Goal: Information Seeking & Learning: Check status

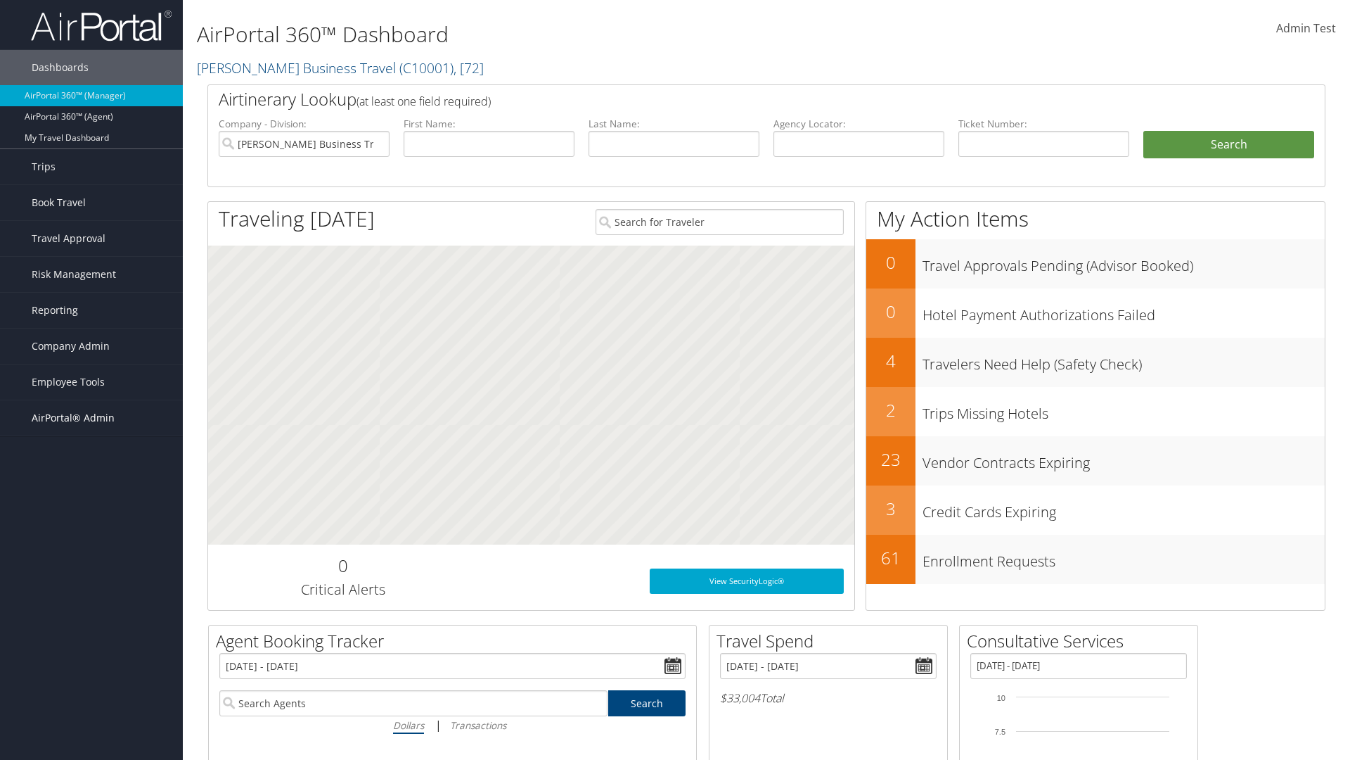
click at [91, 418] on span "AirPortal® Admin" at bounding box center [73, 417] width 83 height 35
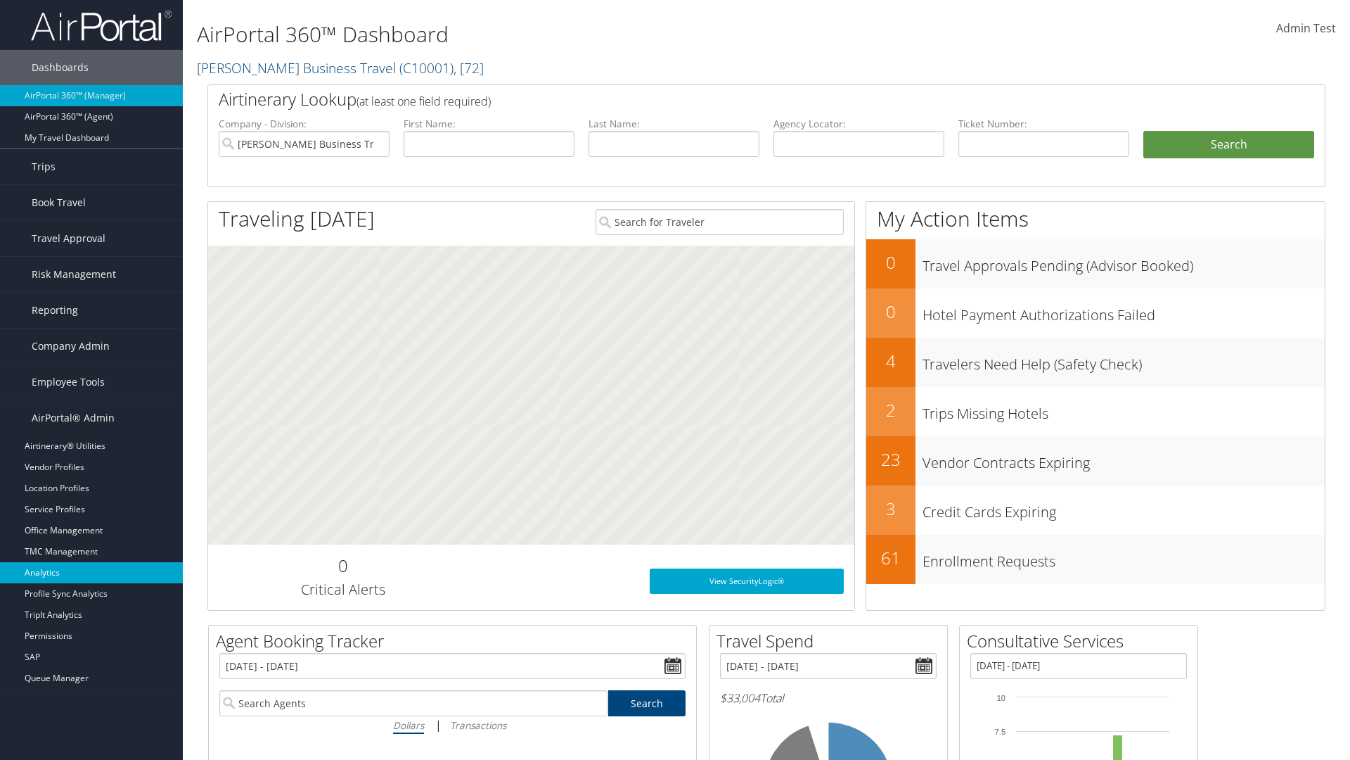
click at [91, 573] on link "Analytics" at bounding box center [91, 572] width 183 height 21
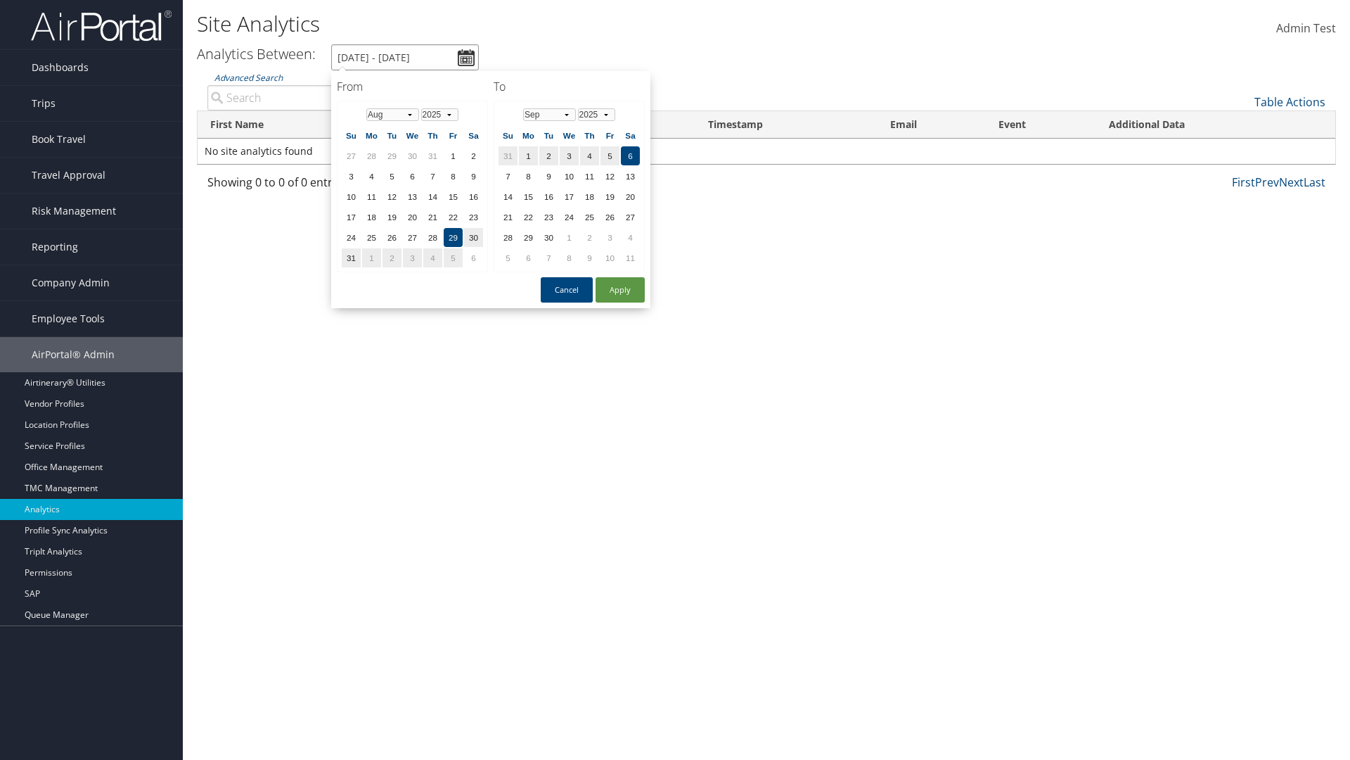
click at [405, 57] on input "[DATE] - [DATE]" at bounding box center [405, 57] width 148 height 26
click at [412, 155] on td "1" at bounding box center [412, 155] width 19 height 19
click at [620, 290] on button "Apply" at bounding box center [620, 289] width 49 height 25
type input "[DATE] - [DATE]"
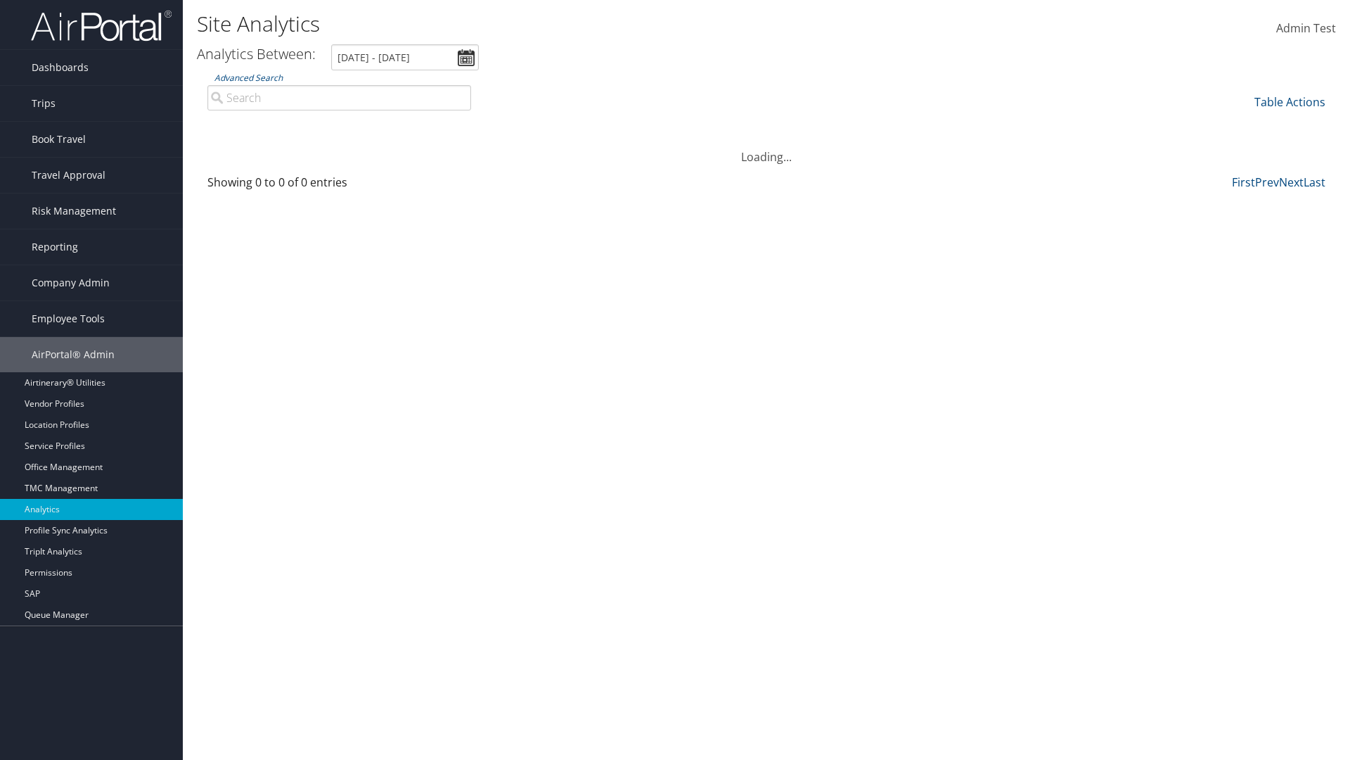
click at [339, 97] on input "Advanced Search" at bounding box center [339, 97] width 264 height 25
type input "[PERSON_NAME]"
